Goal: Navigation & Orientation: Find specific page/section

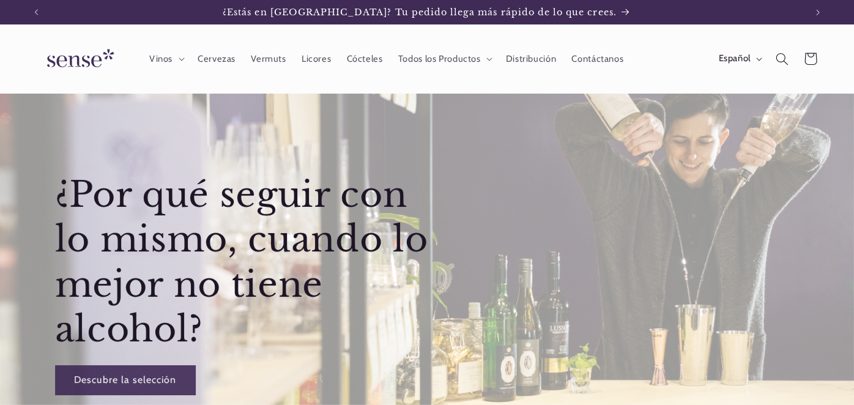
click at [662, 43] on header "Vinos Vinos Vinos Blancos Vinos Rosados Vinos Tintos Vinos Espumosos / Cavas Vi…" at bounding box center [427, 58] width 854 height 69
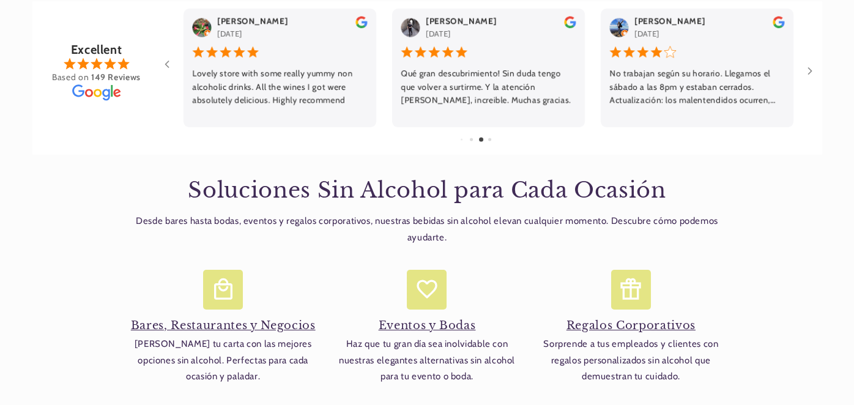
scroll to position [0, 770]
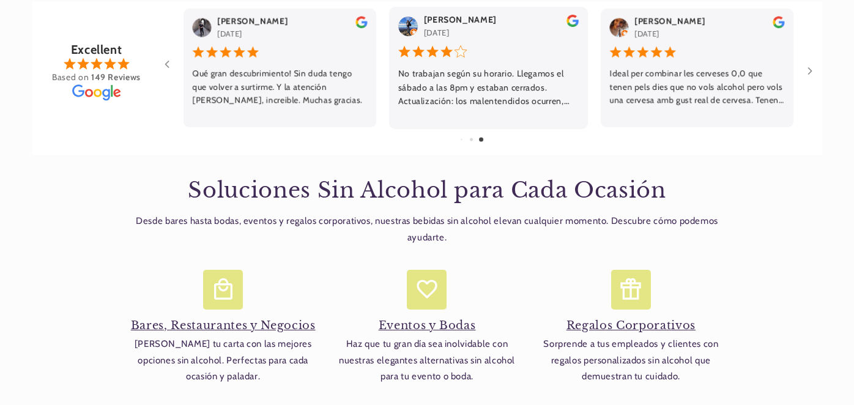
click at [495, 96] on div "No trabajan según su horario. Llegamos el sábado a las 8pm y estaban cerrados. …" at bounding box center [488, 87] width 181 height 41
click at [474, 94] on div "No trabajan según su horario. Llegamos el sábado a las 8pm y estaban cerrados. …" at bounding box center [488, 87] width 181 height 41
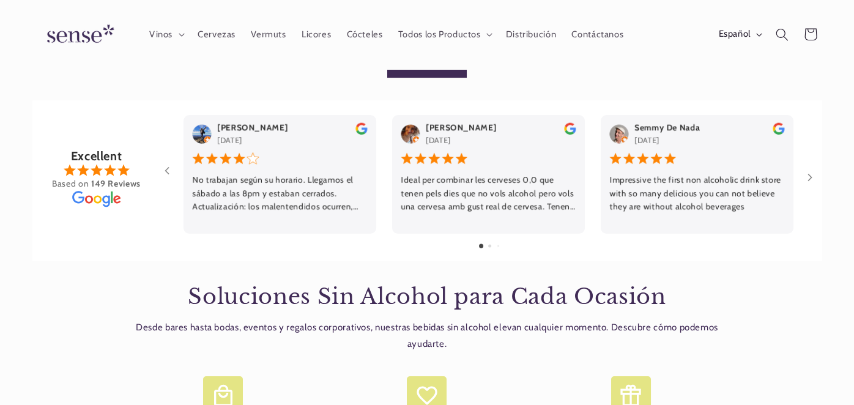
scroll to position [918, 0]
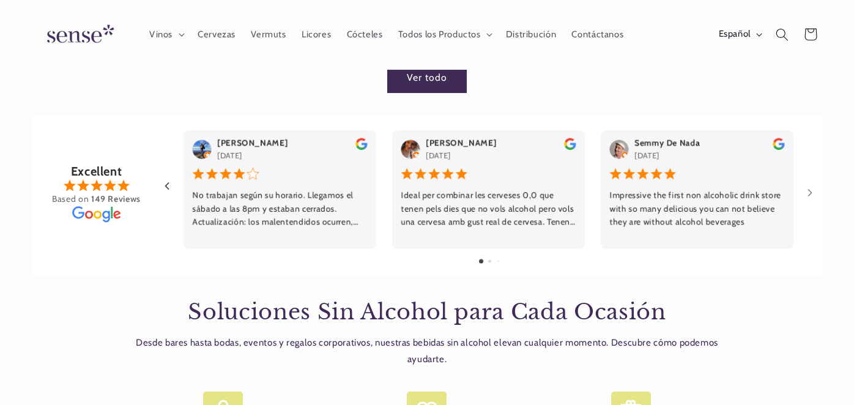
click at [163, 186] on icon at bounding box center [167, 186] width 12 height 12
click at [162, 187] on icon at bounding box center [167, 186] width 12 height 12
click at [811, 193] on icon at bounding box center [810, 193] width 3 height 6
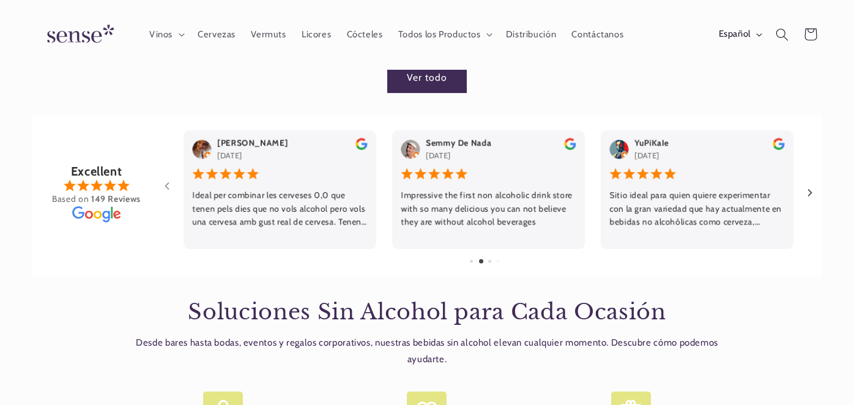
scroll to position [0, 770]
click at [810, 194] on icon at bounding box center [810, 193] width 12 height 12
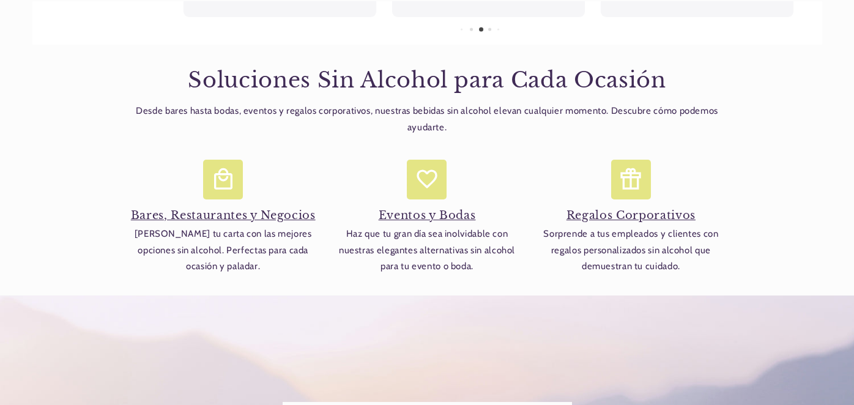
scroll to position [0, 0]
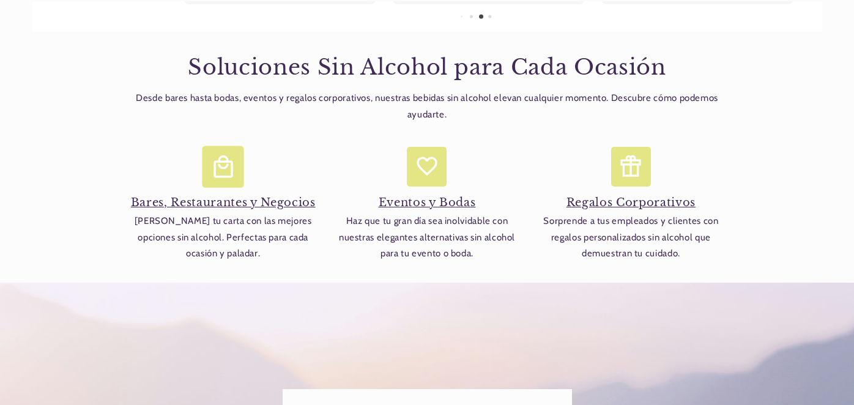
click at [265, 205] on h4 "Bares, Restaurantes y Negocios" at bounding box center [223, 203] width 192 height 14
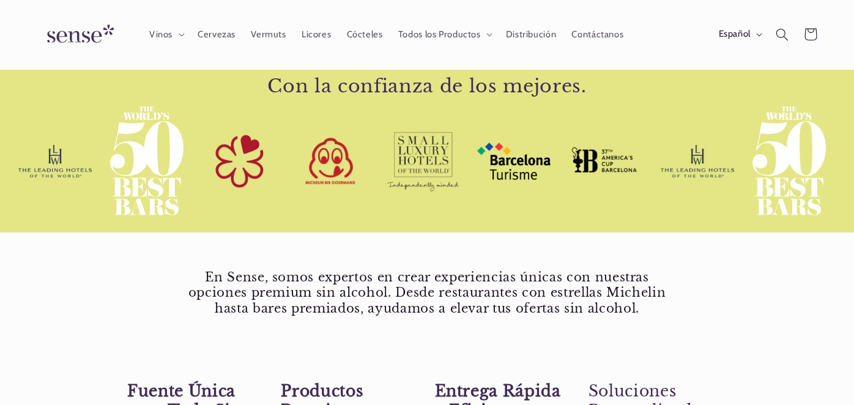
scroll to position [0, 770]
